Goal: Transaction & Acquisition: Purchase product/service

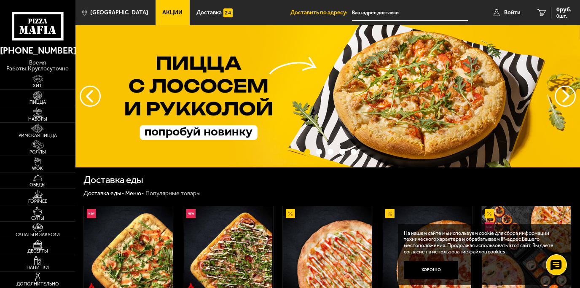
click at [297, 181] on div "Доставка еды" at bounding box center [327, 180] width 488 height 10
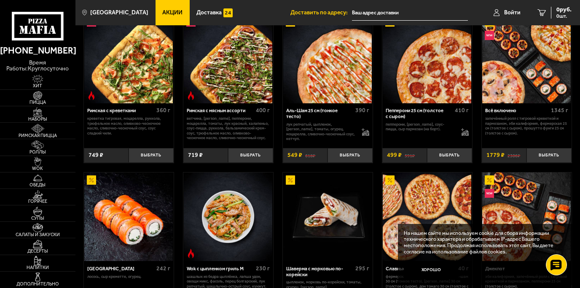
scroll to position [195, 0]
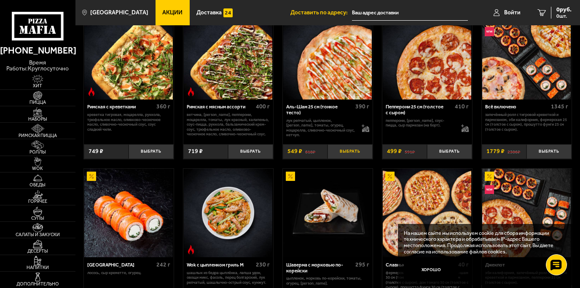
click at [360, 150] on button "Выбрать" at bounding box center [350, 151] width 45 height 15
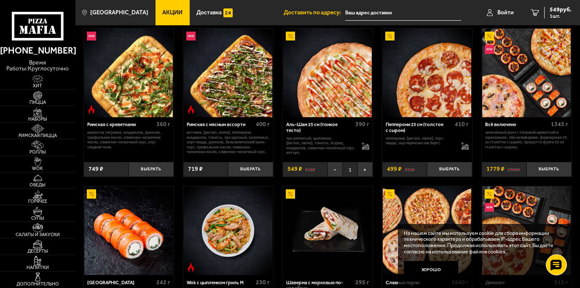
scroll to position [136, 0]
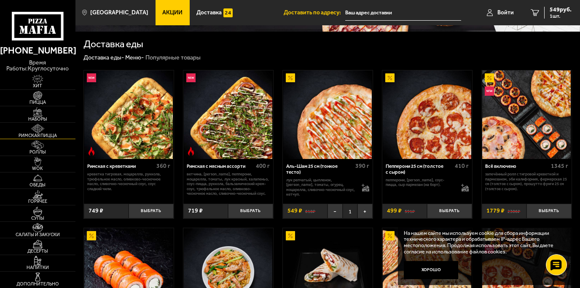
click at [35, 133] on span "Римская пицца" at bounding box center [37, 135] width 75 height 5
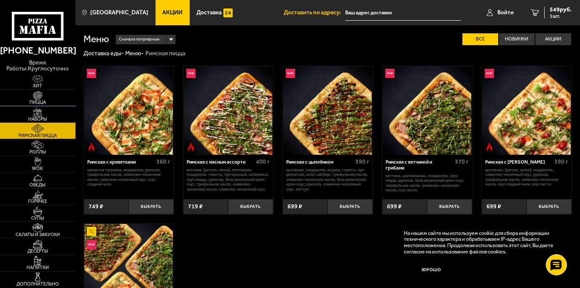
click at [38, 101] on span "Пицца" at bounding box center [37, 102] width 75 height 5
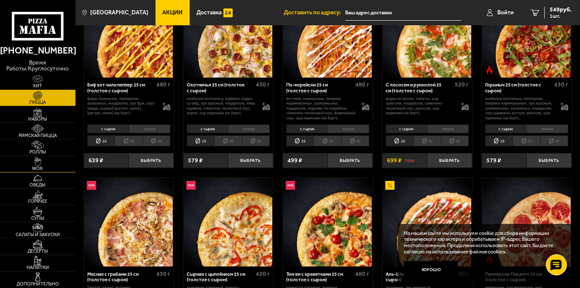
scroll to position [21, 0]
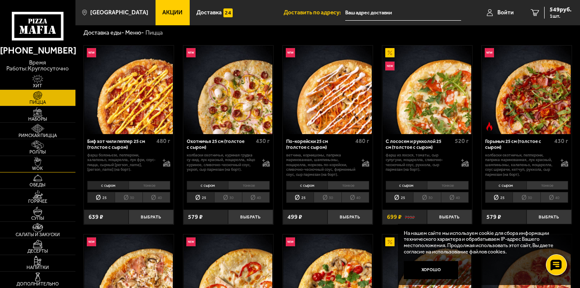
click at [41, 162] on img at bounding box center [37, 161] width 23 height 9
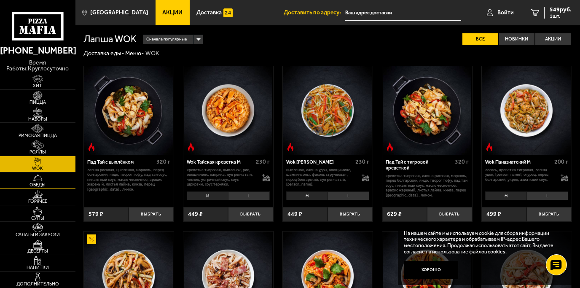
click at [40, 181] on img at bounding box center [37, 177] width 23 height 9
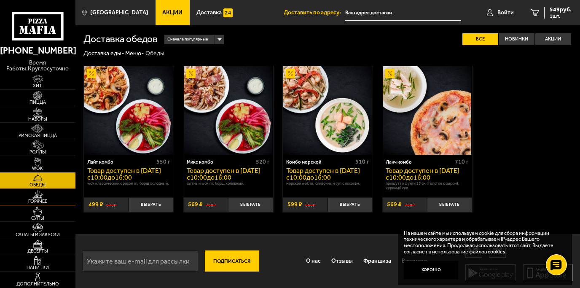
click at [39, 198] on img at bounding box center [37, 194] width 23 height 9
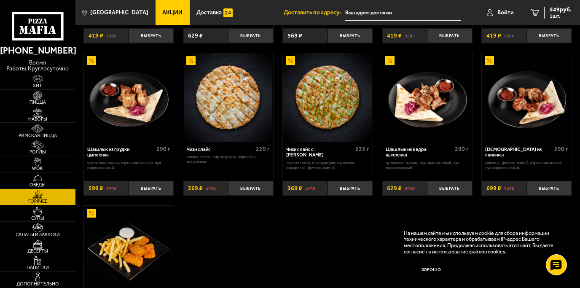
scroll to position [373, 0]
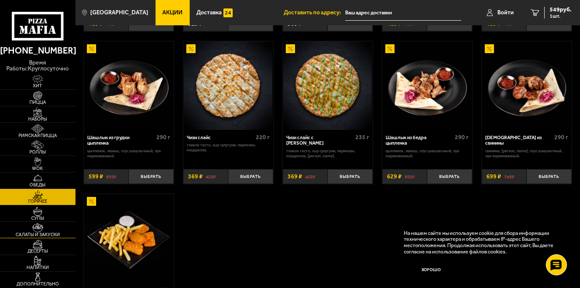
click at [40, 227] on img at bounding box center [37, 227] width 23 height 9
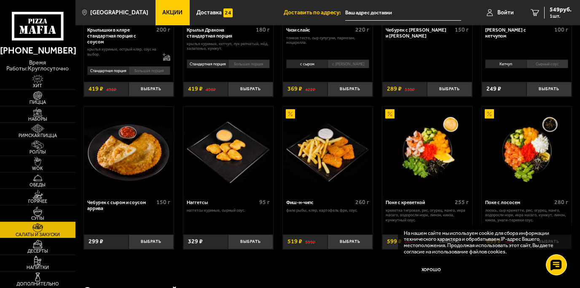
scroll to position [363, 0]
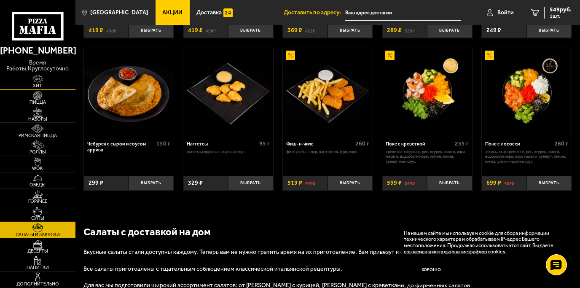
click at [37, 81] on img at bounding box center [37, 79] width 23 height 9
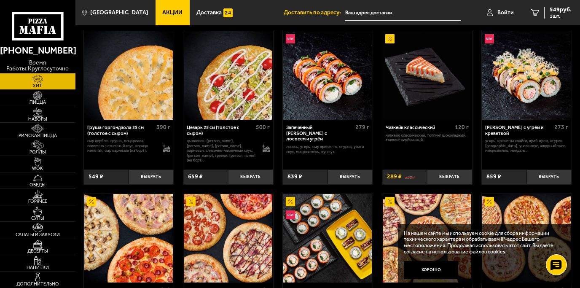
scroll to position [195, 0]
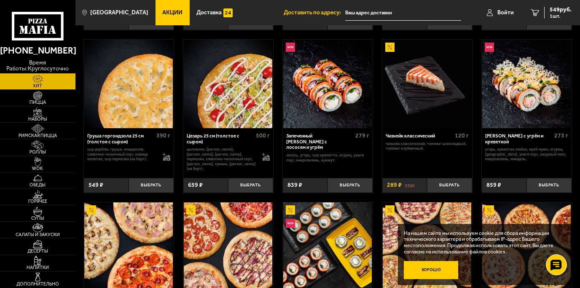
click at [436, 267] on button "Хорошо" at bounding box center [431, 270] width 54 height 18
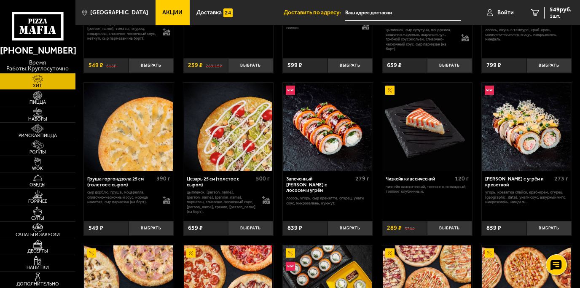
scroll to position [140, 0]
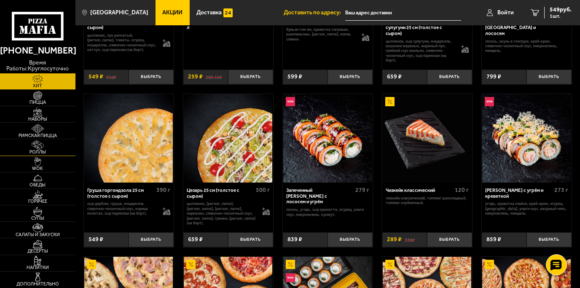
click at [38, 150] on span "Роллы" at bounding box center [37, 152] width 75 height 5
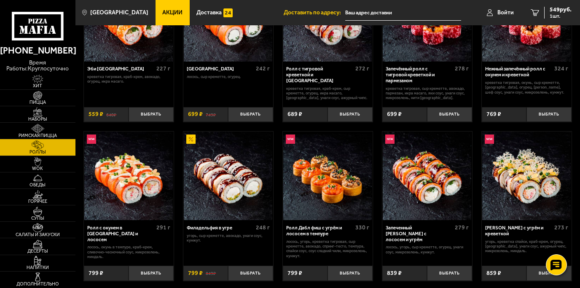
scroll to position [77, 0]
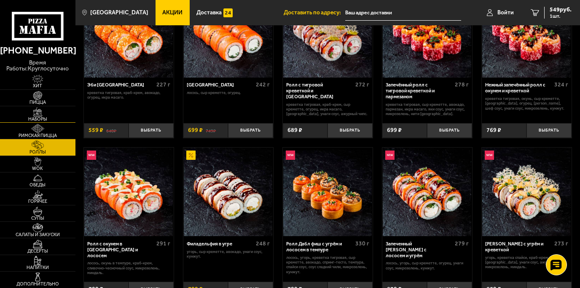
click at [42, 114] on img at bounding box center [37, 112] width 23 height 9
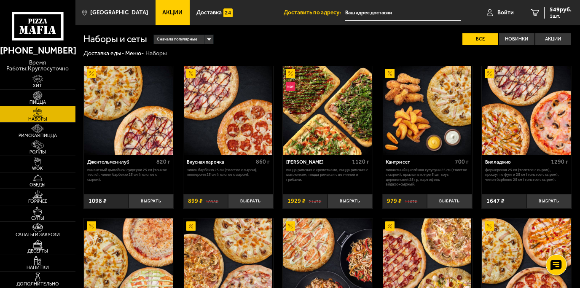
click at [41, 130] on img at bounding box center [37, 128] width 23 height 9
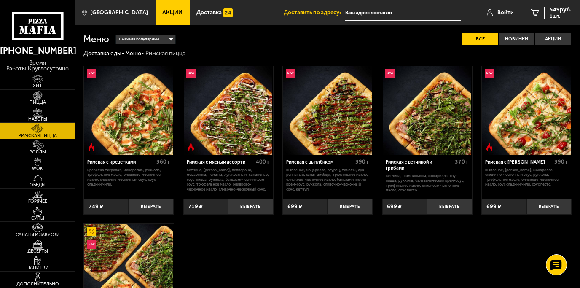
click at [41, 151] on span "Роллы" at bounding box center [37, 152] width 75 height 5
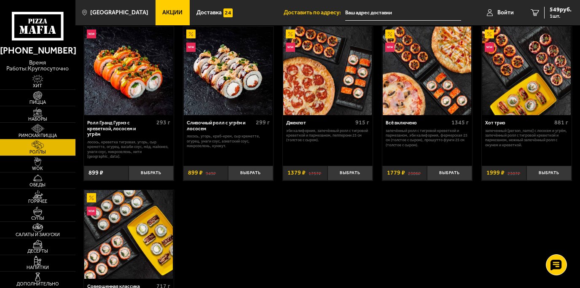
scroll to position [386, 0]
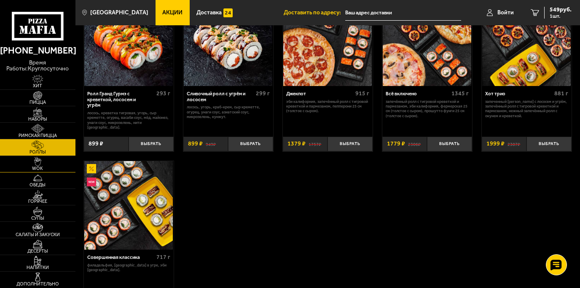
click at [38, 164] on img at bounding box center [37, 161] width 23 height 9
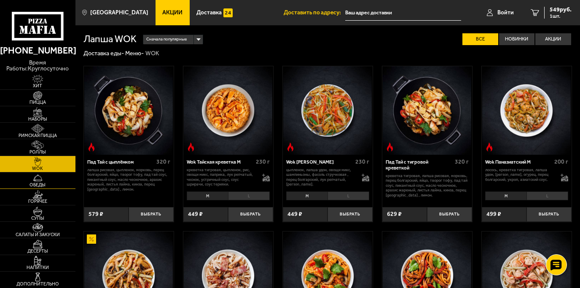
click at [37, 178] on img at bounding box center [37, 177] width 23 height 9
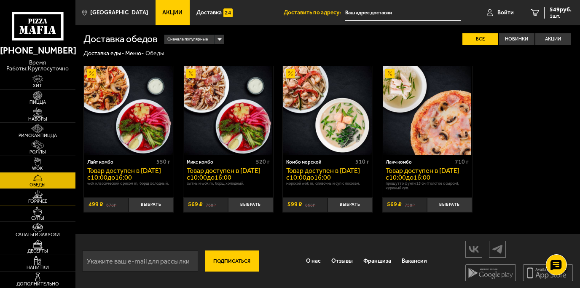
click at [36, 198] on img at bounding box center [37, 194] width 23 height 9
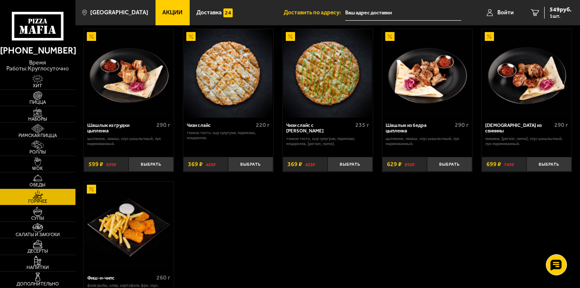
scroll to position [418, 0]
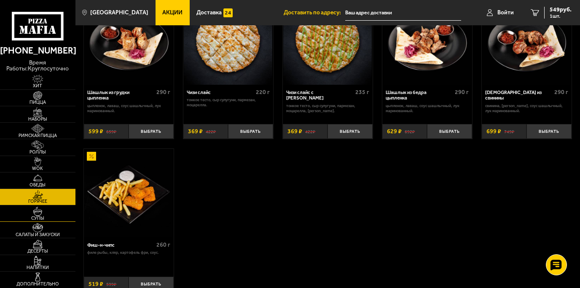
click at [39, 214] on img at bounding box center [37, 211] width 23 height 9
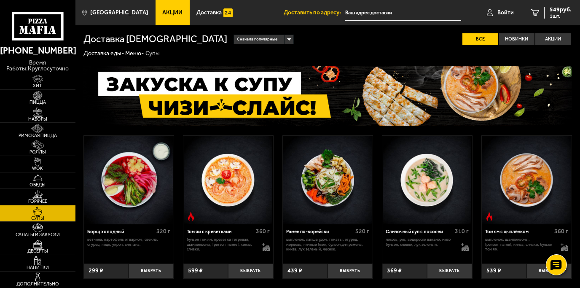
click at [40, 228] on img at bounding box center [37, 227] width 23 height 9
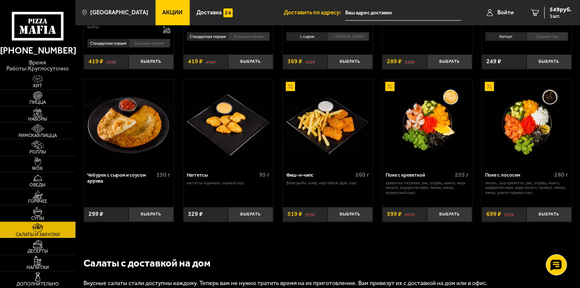
scroll to position [348, 0]
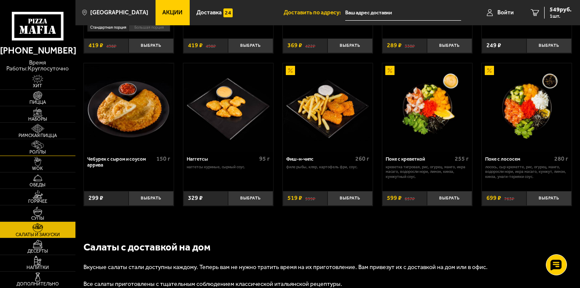
click at [38, 141] on img at bounding box center [37, 144] width 23 height 9
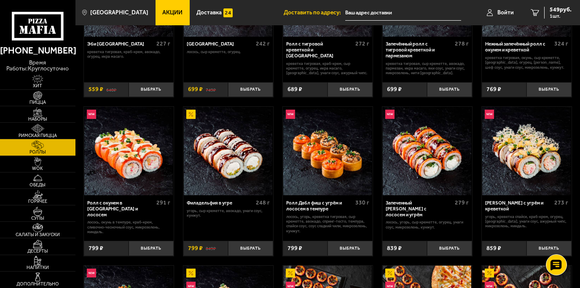
scroll to position [128, 0]
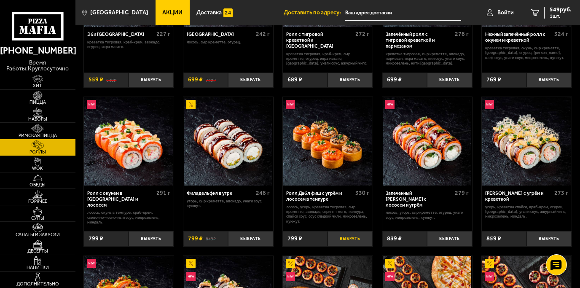
click at [358, 241] on button "Выбрать" at bounding box center [350, 238] width 45 height 15
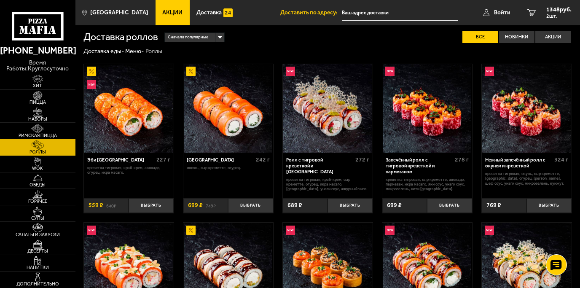
scroll to position [0, 0]
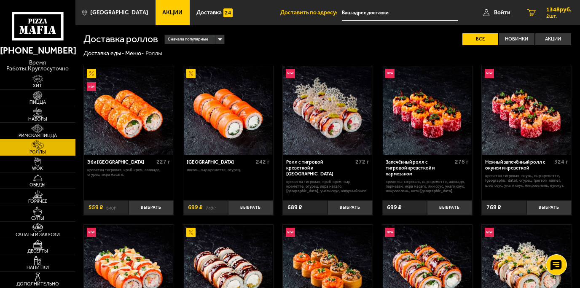
click at [545, 10] on div "1348 руб. 2 шт." at bounding box center [556, 13] width 31 height 12
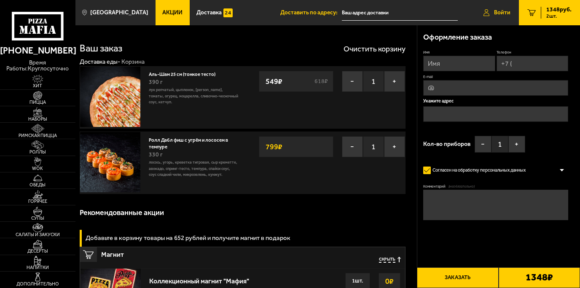
click at [497, 11] on span "Войти" at bounding box center [502, 13] width 16 height 6
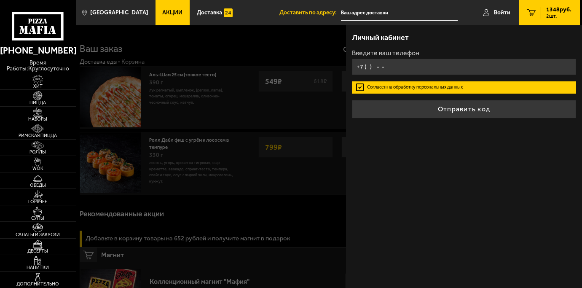
click at [378, 68] on input "+7 ( ) - -" at bounding box center [464, 67] width 224 height 16
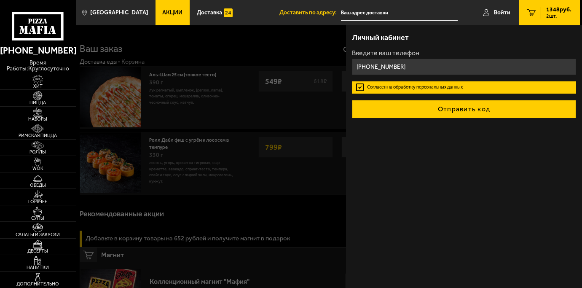
type input "+7 (911) 762-44-02"
click at [484, 105] on button "Отправить код" at bounding box center [464, 109] width 224 height 19
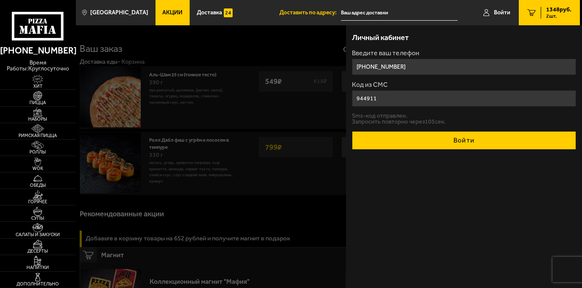
type input "944911"
click at [458, 143] on button "Войти" at bounding box center [464, 140] width 224 height 19
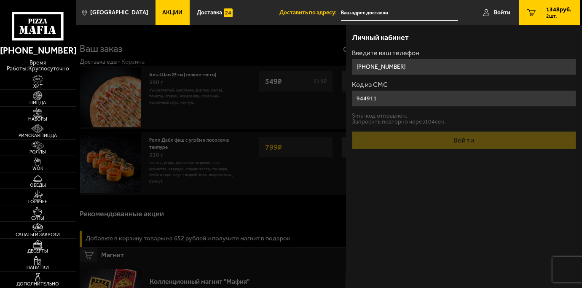
type input "+7 (911) 762-44-02"
type input "Санкт-Петербург, Тихорецкий проспект, 33к1"
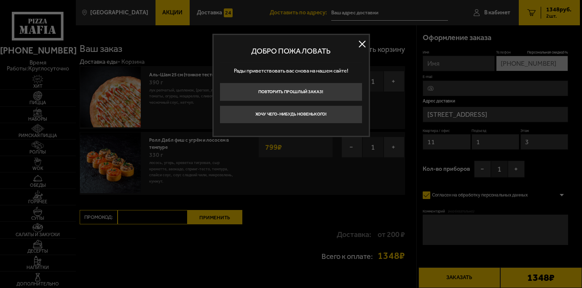
click at [361, 41] on button at bounding box center [362, 44] width 13 height 13
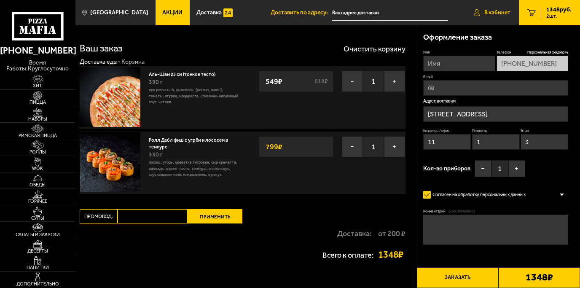
click at [499, 11] on span "В кабинет" at bounding box center [497, 13] width 26 height 6
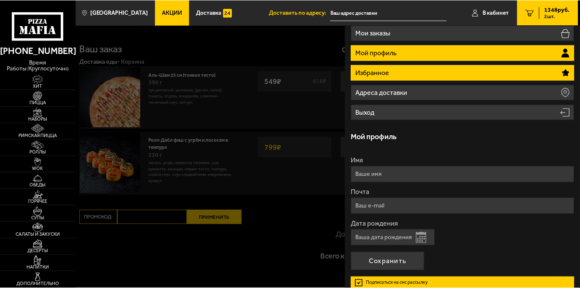
scroll to position [109, 0]
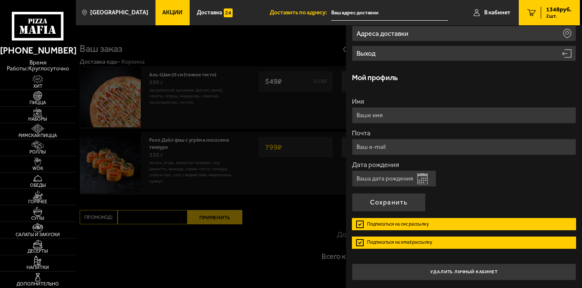
click at [361, 223] on label "Подписаться на смс рассылку" at bounding box center [464, 224] width 224 height 12
click at [0, 0] on input "Подписаться на смс рассылку" at bounding box center [0, 0] width 0 height 0
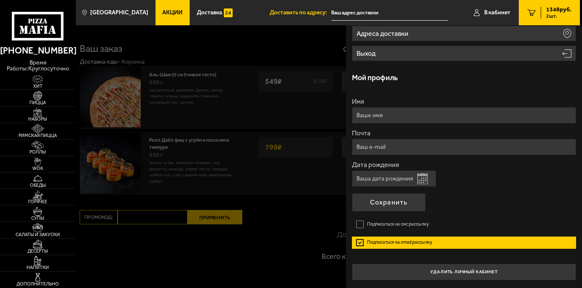
click at [360, 239] on label "Подписаться на email рассылку" at bounding box center [464, 243] width 224 height 12
click at [0, 0] on input "Подписаться на email рассылку" at bounding box center [0, 0] width 0 height 0
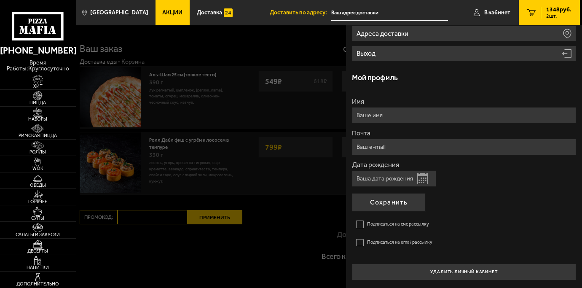
click at [319, 200] on div at bounding box center [367, 169] width 582 height 288
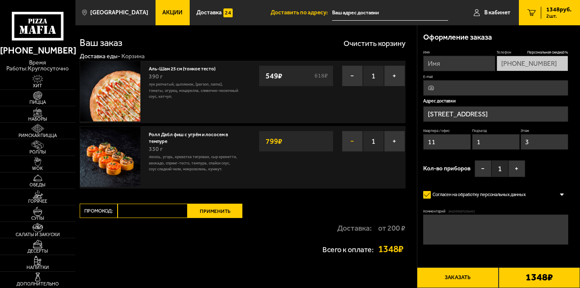
scroll to position [0, 0]
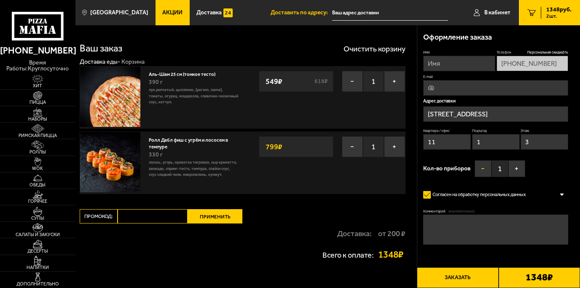
click at [481, 166] on button "−" at bounding box center [483, 168] width 17 height 17
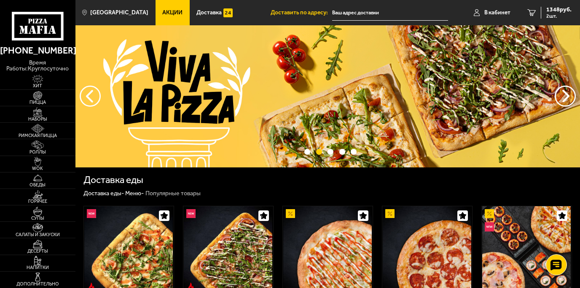
click at [165, 7] on link "Акции" at bounding box center [173, 12] width 34 height 25
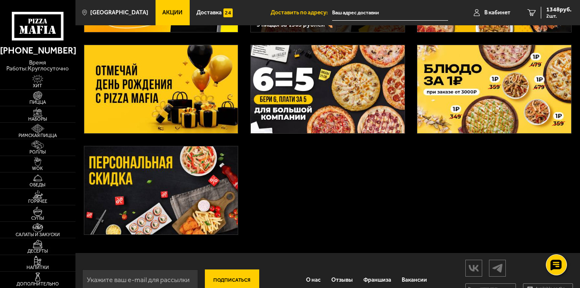
scroll to position [121, 0]
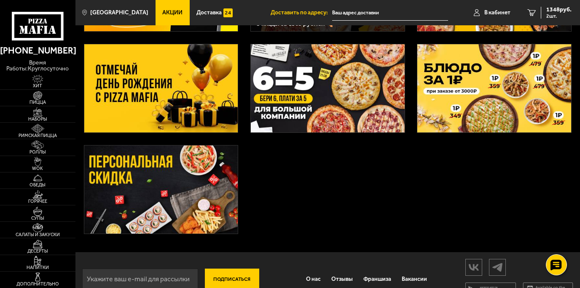
click at [200, 180] on img at bounding box center [161, 189] width 154 height 88
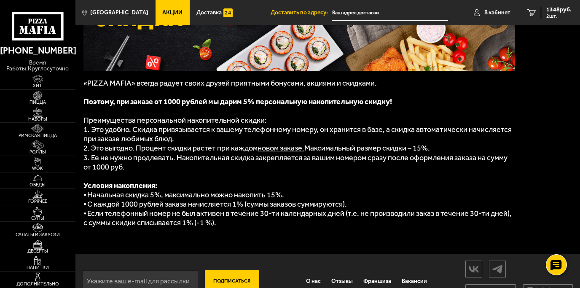
scroll to position [135, 0]
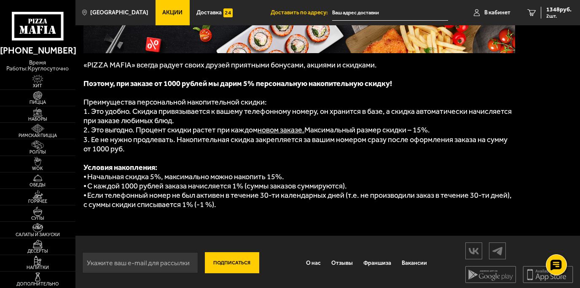
click at [136, 266] on input "email" at bounding box center [140, 262] width 116 height 21
type input "xenia25@list.ru"
click at [231, 260] on button "Подписаться" at bounding box center [232, 262] width 54 height 21
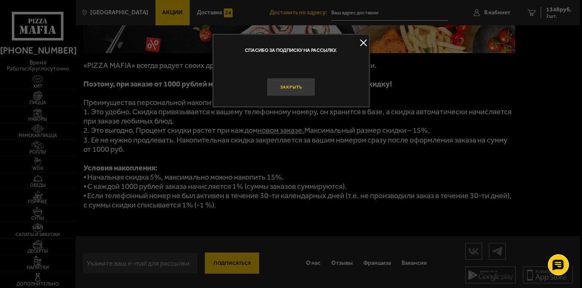
click at [296, 86] on button "Закрыть" at bounding box center [291, 87] width 48 height 18
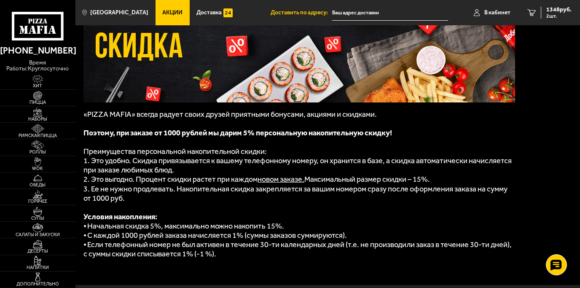
scroll to position [0, 0]
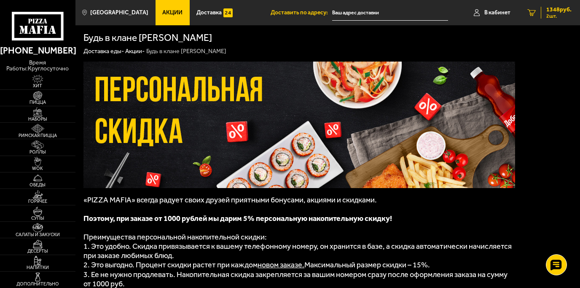
click at [551, 14] on span "2 шт." at bounding box center [558, 15] width 25 height 5
